Goal: Task Accomplishment & Management: Complete application form

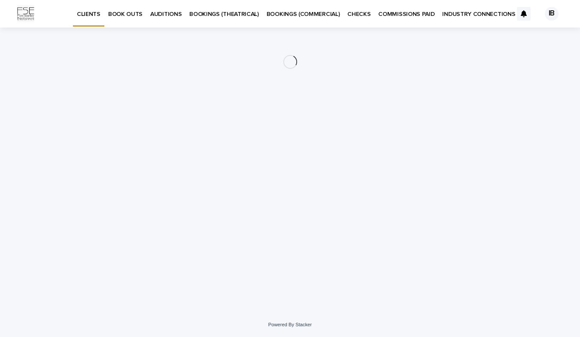
click at [128, 11] on p "BOOK OUTS" at bounding box center [125, 9] width 34 height 18
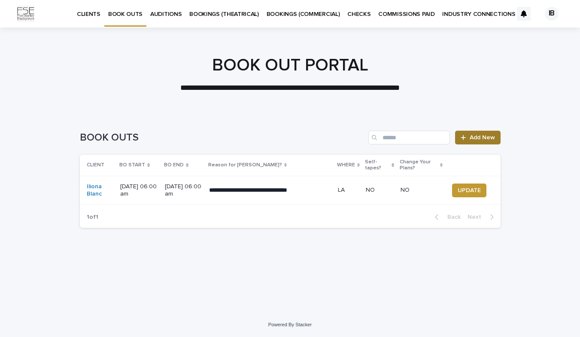
click at [480, 136] on span "Add New" at bounding box center [482, 137] width 25 height 6
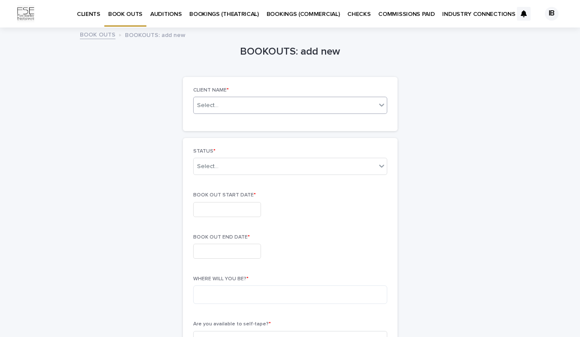
click at [347, 102] on div "Select..." at bounding box center [285, 105] width 183 height 11
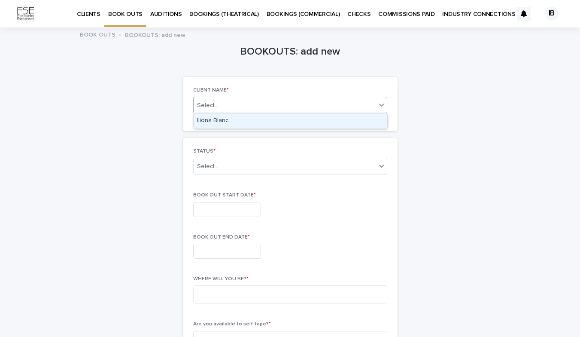
click at [335, 120] on div "Iliona Blanc" at bounding box center [290, 120] width 193 height 15
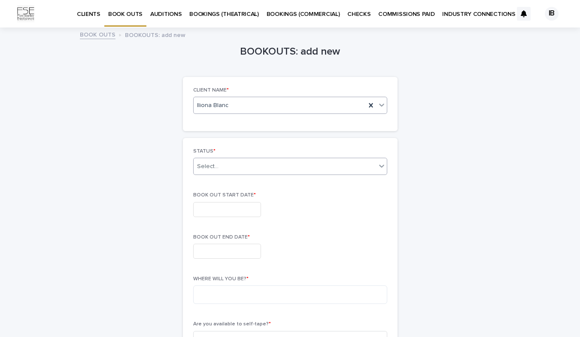
click at [329, 165] on div "Select..." at bounding box center [285, 166] width 183 height 14
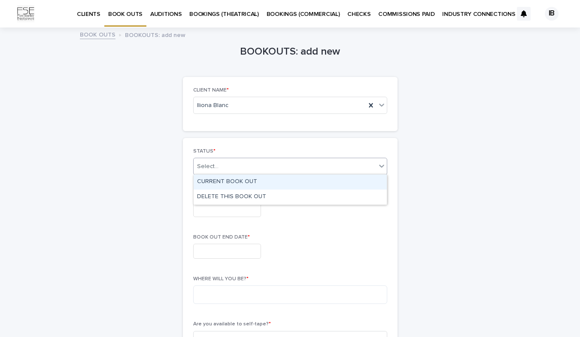
click at [327, 183] on div "CURRENT BOOK OUT" at bounding box center [290, 181] width 193 height 15
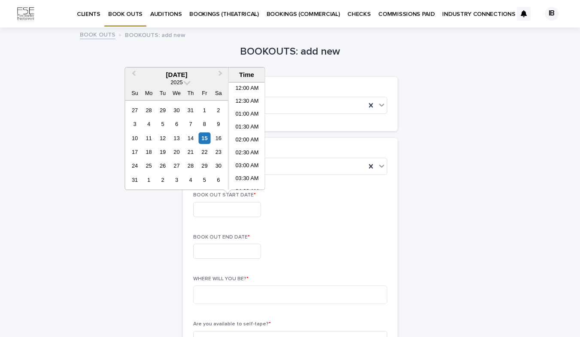
click at [241, 211] on input "text" at bounding box center [227, 209] width 68 height 15
click at [223, 78] on button "Next Month" at bounding box center [222, 75] width 14 height 14
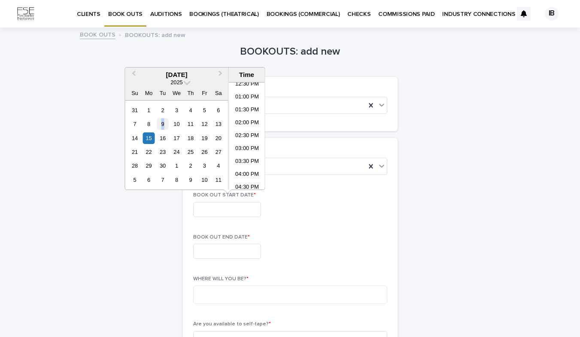
drag, startPoint x: 149, startPoint y: 124, endPoint x: 166, endPoint y: 127, distance: 16.6
click at [166, 127] on div "7 8 9 10 11 12 13" at bounding box center [176, 124] width 97 height 14
click at [149, 124] on div "8" at bounding box center [149, 124] width 12 height 12
click at [148, 148] on div "22" at bounding box center [149, 152] width 12 height 12
click at [148, 124] on div "8" at bounding box center [149, 124] width 12 height 12
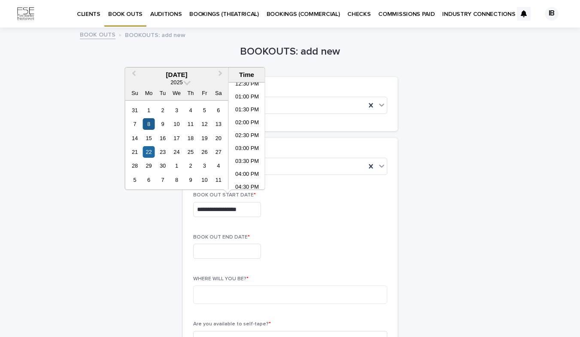
type input "**********"
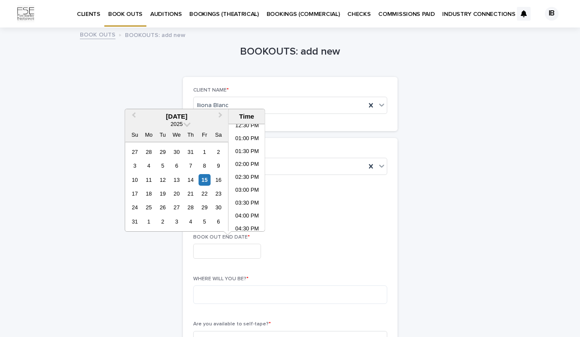
click at [238, 254] on input "text" at bounding box center [227, 251] width 68 height 15
click at [221, 116] on span "Next Month" at bounding box center [221, 116] width 0 height 12
click at [149, 191] on div "22" at bounding box center [149, 194] width 12 height 12
type input "**********"
click at [152, 193] on div "22" at bounding box center [149, 194] width 12 height 12
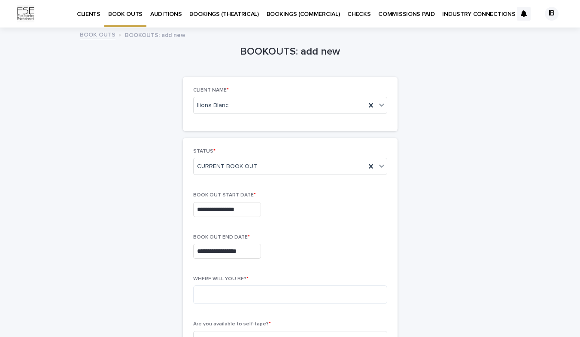
click at [419, 216] on div "**********" at bounding box center [290, 336] width 421 height 617
click at [218, 295] on textarea at bounding box center [290, 294] width 194 height 18
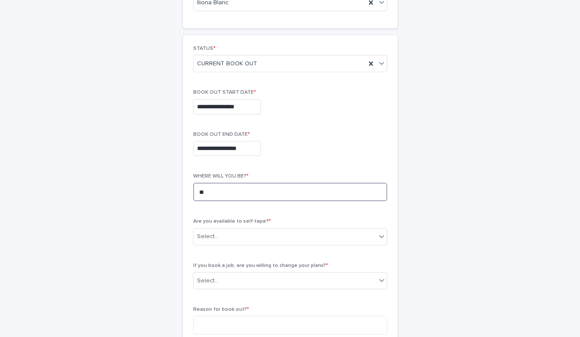
scroll to position [122, 0]
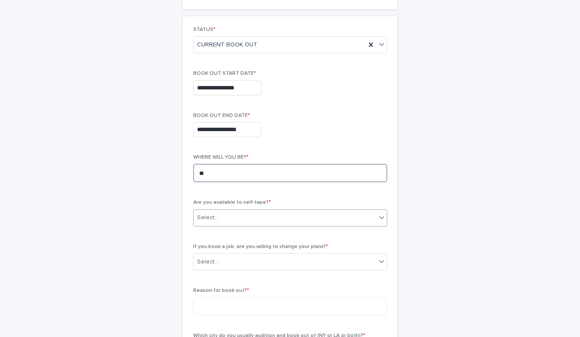
type textarea "**"
click at [234, 213] on div "Select..." at bounding box center [285, 217] width 183 height 14
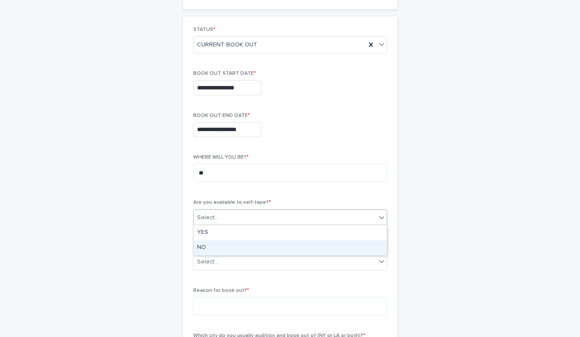
click at [231, 246] on div "NO" at bounding box center [290, 247] width 193 height 15
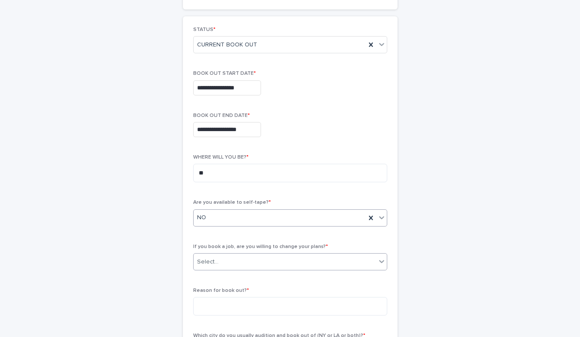
click at [228, 261] on div "Select..." at bounding box center [285, 262] width 183 height 14
click at [226, 274] on div "YES" at bounding box center [290, 276] width 193 height 15
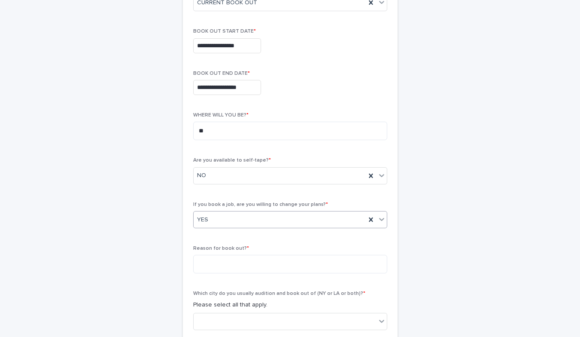
scroll to position [185, 0]
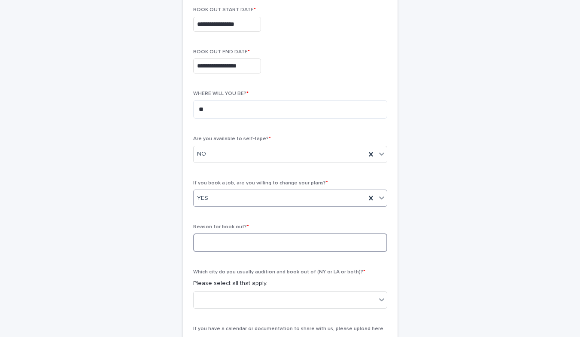
click at [228, 241] on textarea at bounding box center [290, 242] width 194 height 18
type textarea "**********"
click at [240, 302] on div at bounding box center [285, 299] width 183 height 14
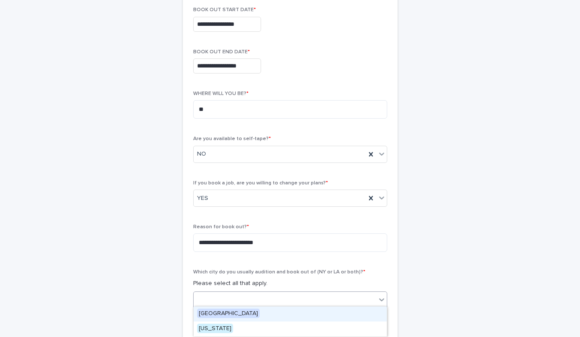
click at [240, 311] on div "[GEOGRAPHIC_DATA]" at bounding box center [290, 313] width 193 height 15
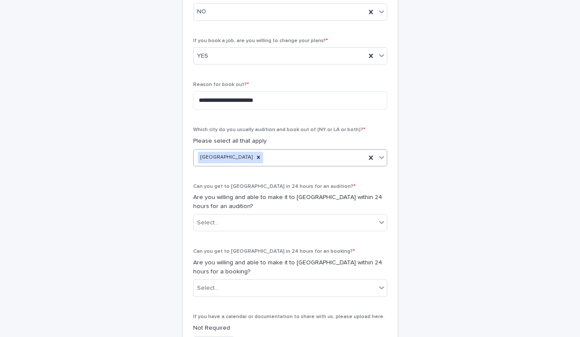
scroll to position [339, 0]
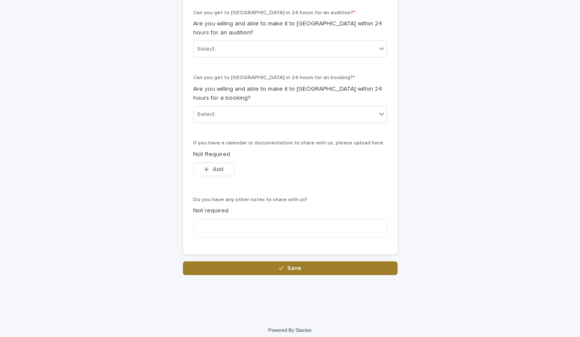
click at [228, 261] on button "Save" at bounding box center [290, 268] width 215 height 14
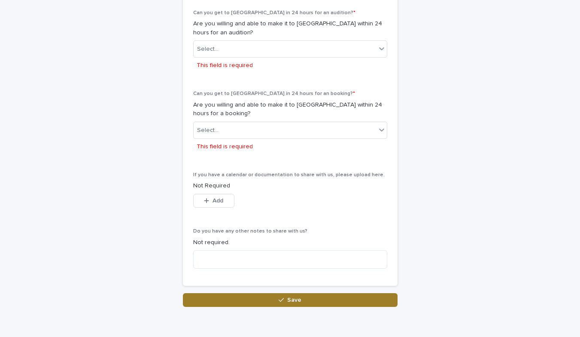
scroll to position [508, 0]
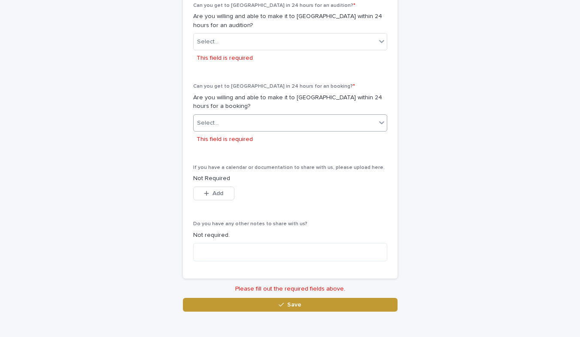
click at [242, 123] on div "Select..." at bounding box center [285, 123] width 183 height 14
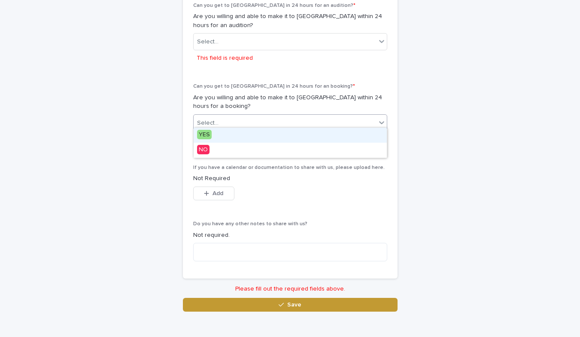
click at [242, 131] on div "YES" at bounding box center [290, 135] width 193 height 15
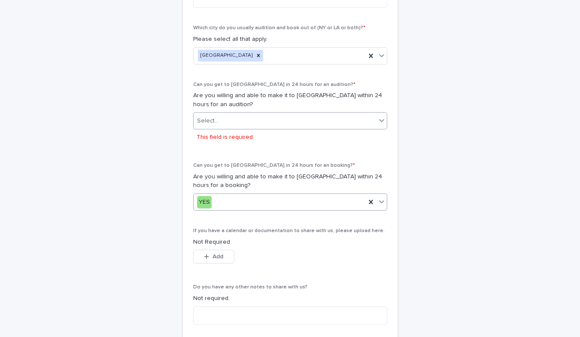
scroll to position [422, 0]
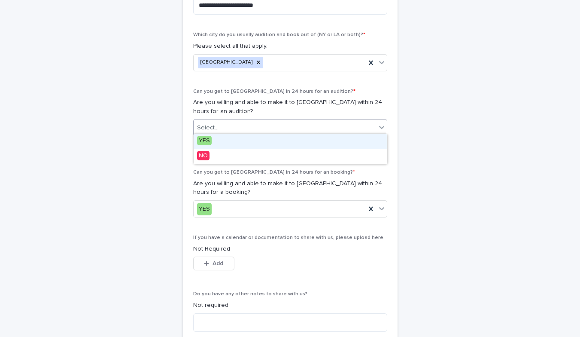
click at [244, 122] on div "Select..." at bounding box center [285, 128] width 183 height 14
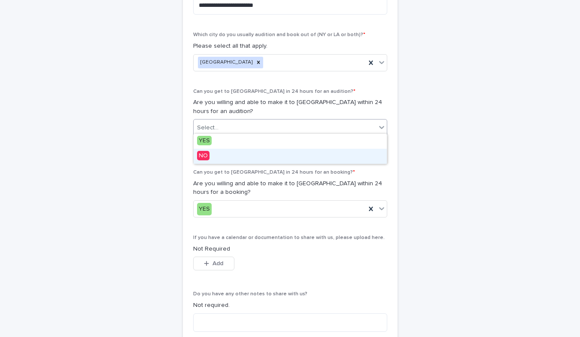
drag, startPoint x: 242, startPoint y: 140, endPoint x: 241, endPoint y: 157, distance: 16.8
click at [236, 155] on div "NO" at bounding box center [290, 156] width 193 height 15
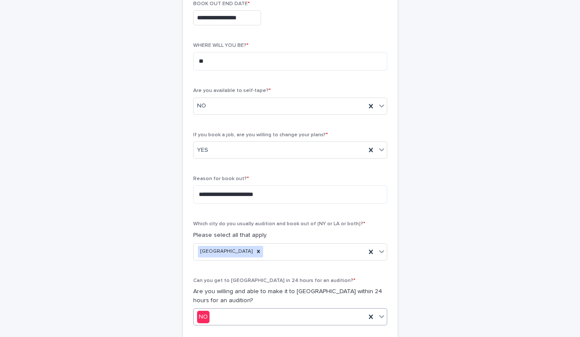
scroll to position [139, 0]
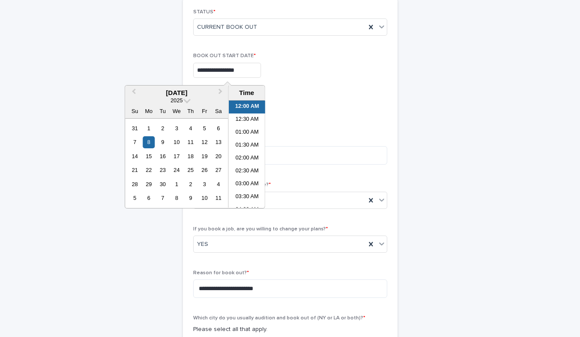
click at [209, 71] on input "**********" at bounding box center [227, 70] width 68 height 15
click at [148, 127] on div "1" at bounding box center [149, 128] width 12 height 12
type input "**********"
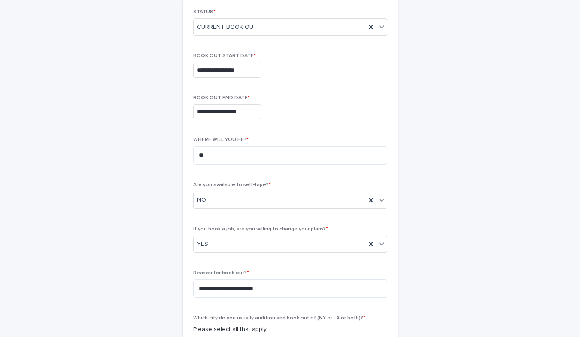
click at [323, 120] on div "**********" at bounding box center [290, 110] width 194 height 31
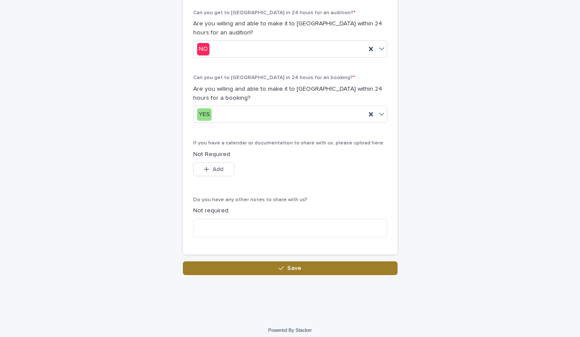
click at [305, 264] on button "Save" at bounding box center [290, 268] width 215 height 14
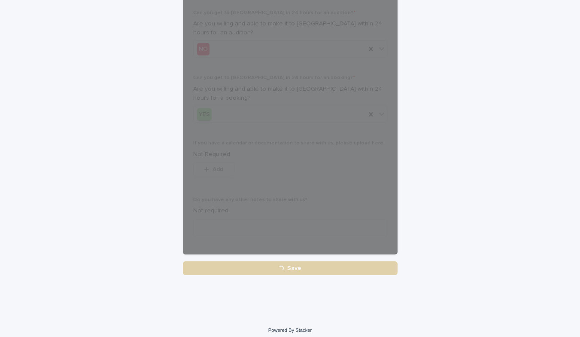
scroll to position [501, 0]
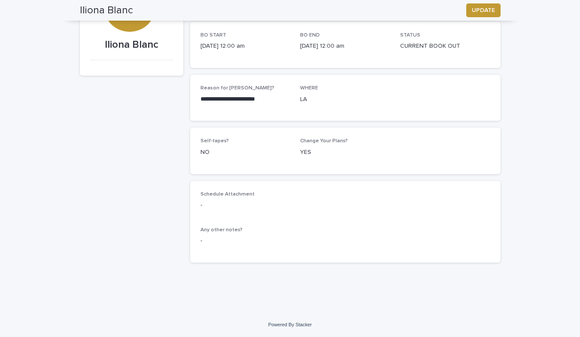
scroll to position [97, 0]
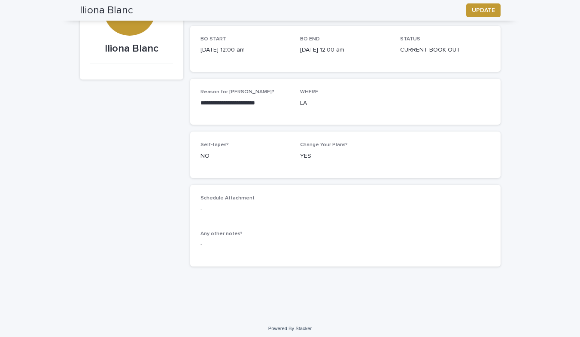
click at [119, 228] on div "IB Iliona Blanc" at bounding box center [132, 123] width 104 height 300
